Goal: Transaction & Acquisition: Purchase product/service

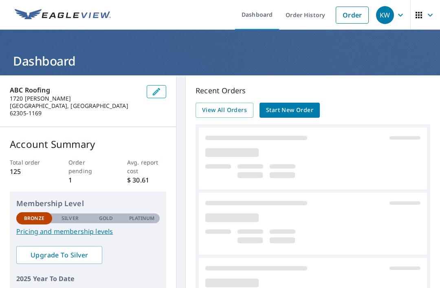
click at [347, 13] on link "Order" at bounding box center [351, 15] width 33 height 17
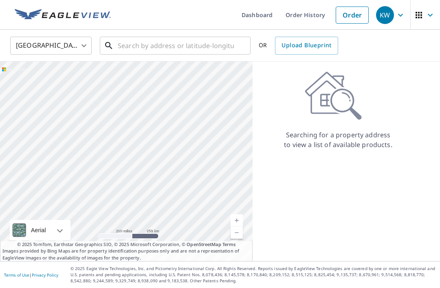
click at [123, 49] on input "text" at bounding box center [176, 45] width 116 height 23
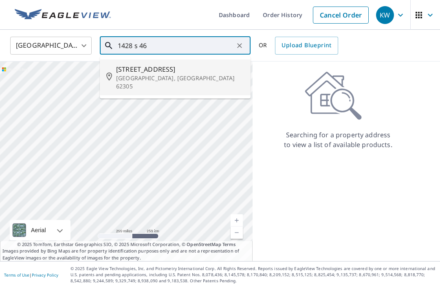
click at [144, 76] on p "[GEOGRAPHIC_DATA], [GEOGRAPHIC_DATA] 62305" at bounding box center [180, 82] width 128 height 16
type input "[STREET_ADDRESS]"
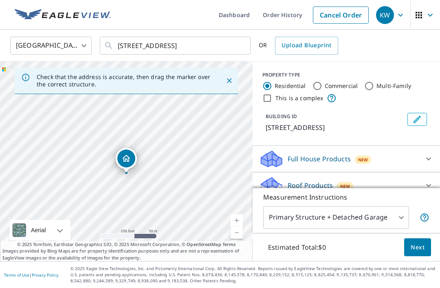
click at [424, 182] on icon at bounding box center [428, 185] width 10 height 10
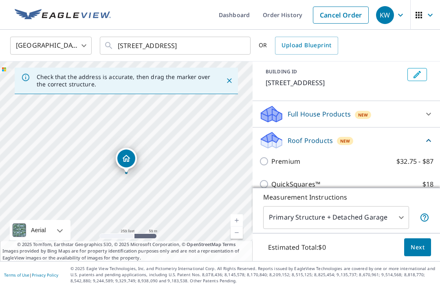
scroll to position [45, 0]
click at [261, 160] on input "Premium $32.75 - $87" at bounding box center [265, 161] width 12 height 10
checkbox input "true"
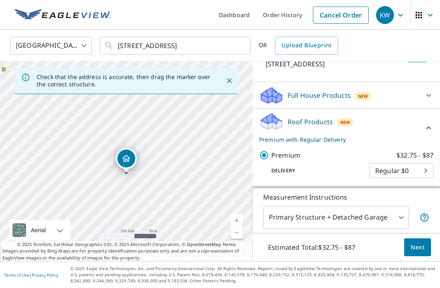
scroll to position [62, 0]
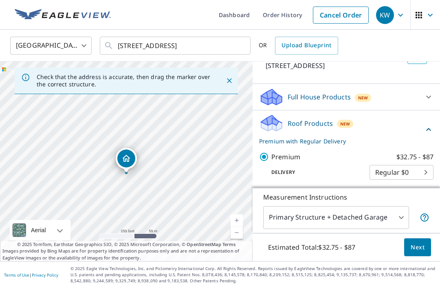
click at [414, 252] on span "Next" at bounding box center [417, 247] width 14 height 10
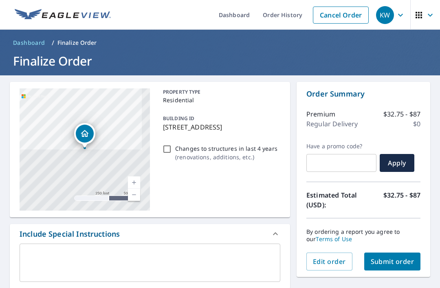
click at [170, 147] on input "Changes to structures in last 4 years ( renovations, additions, etc. )" at bounding box center [167, 149] width 10 height 10
checkbox input "true"
click at [387, 260] on span "Submit order" at bounding box center [392, 261] width 44 height 9
